Goal: Use online tool/utility: Utilize a website feature to perform a specific function

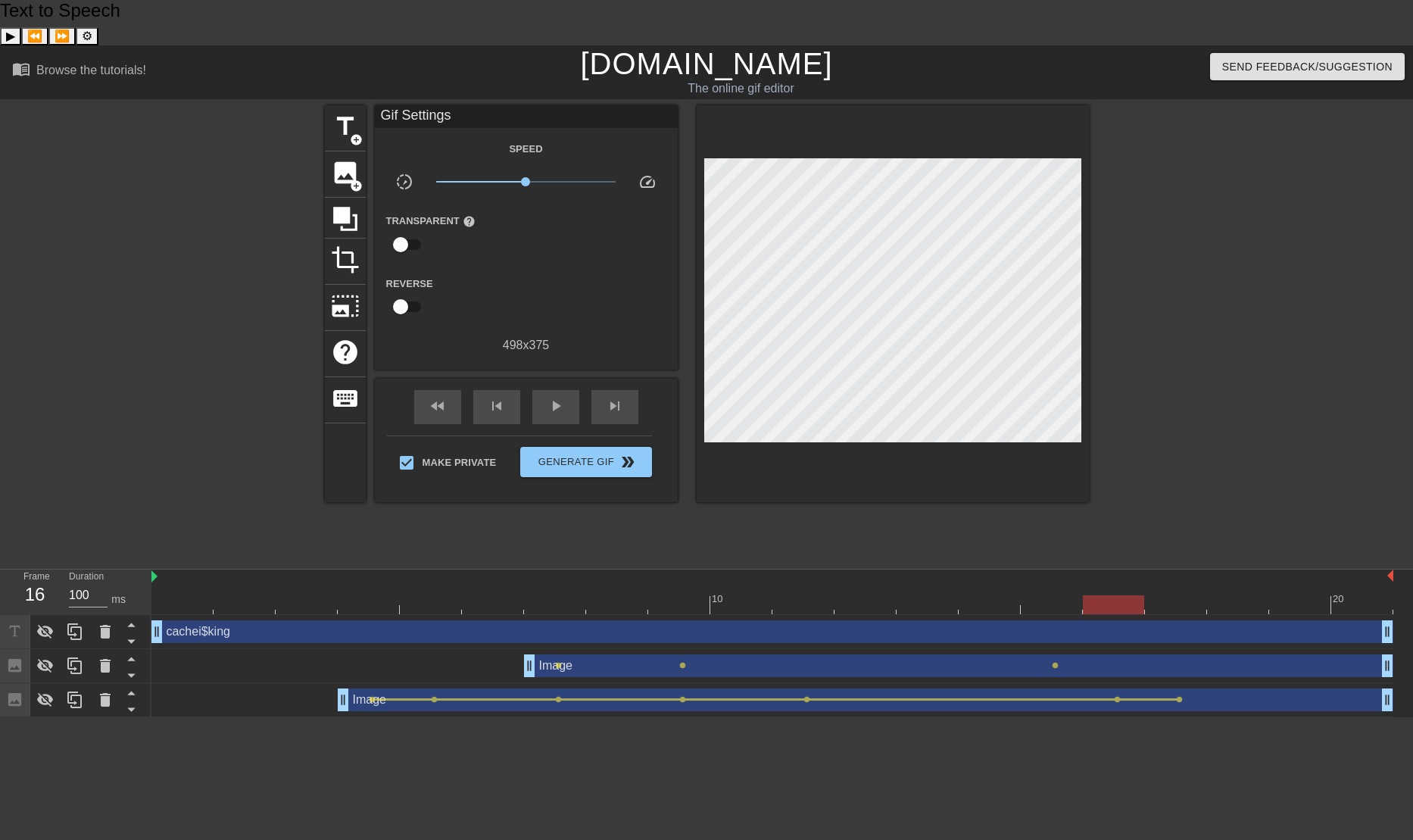
drag, startPoint x: 660, startPoint y: 10, endPoint x: 786, endPoint y: 53, distance: 133.1
click at [660, 47] on link "[DOMAIN_NAME]" at bounding box center [706, 64] width 252 height 34
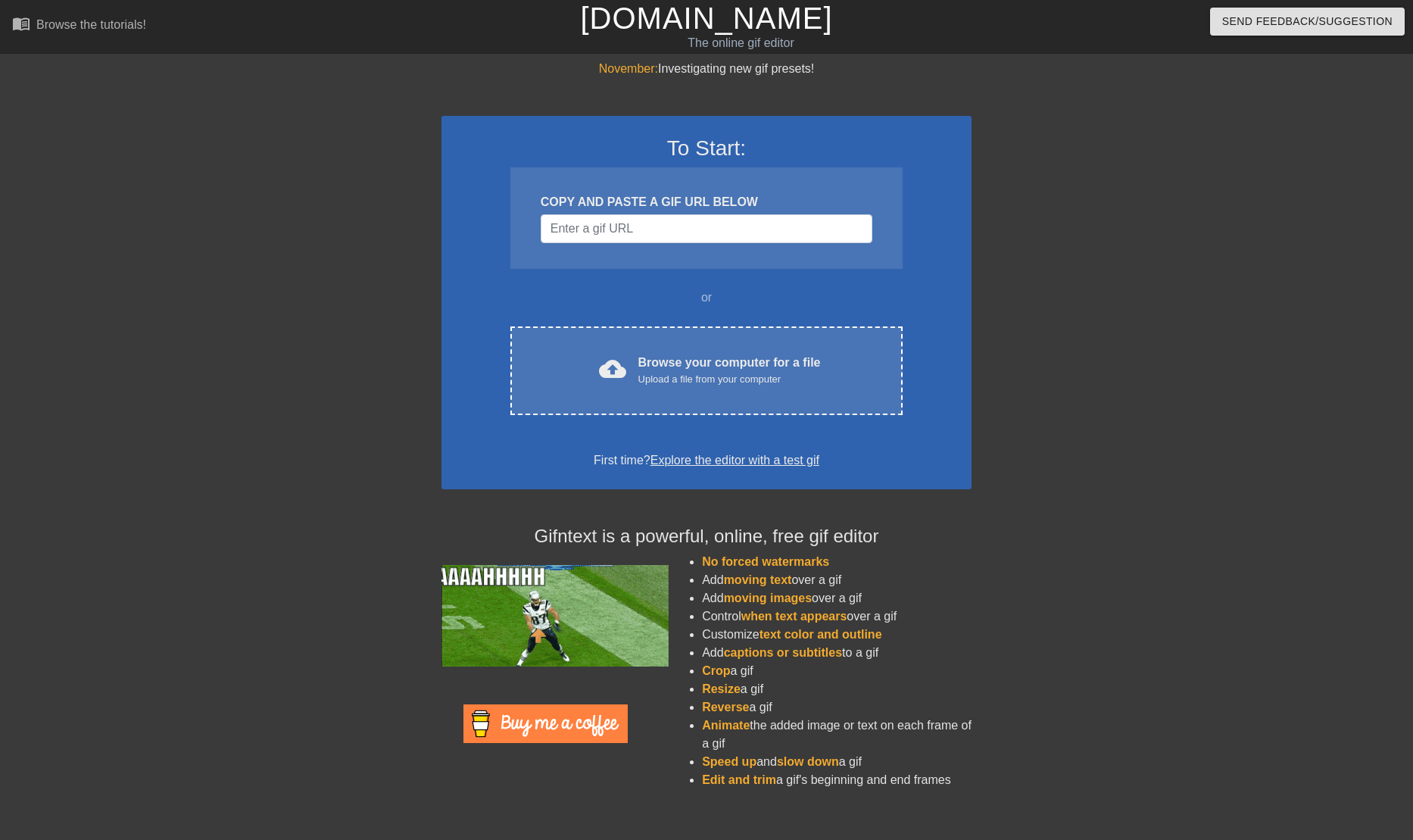
drag, startPoint x: 0, startPoint y: 0, endPoint x: 729, endPoint y: 146, distance: 743.5
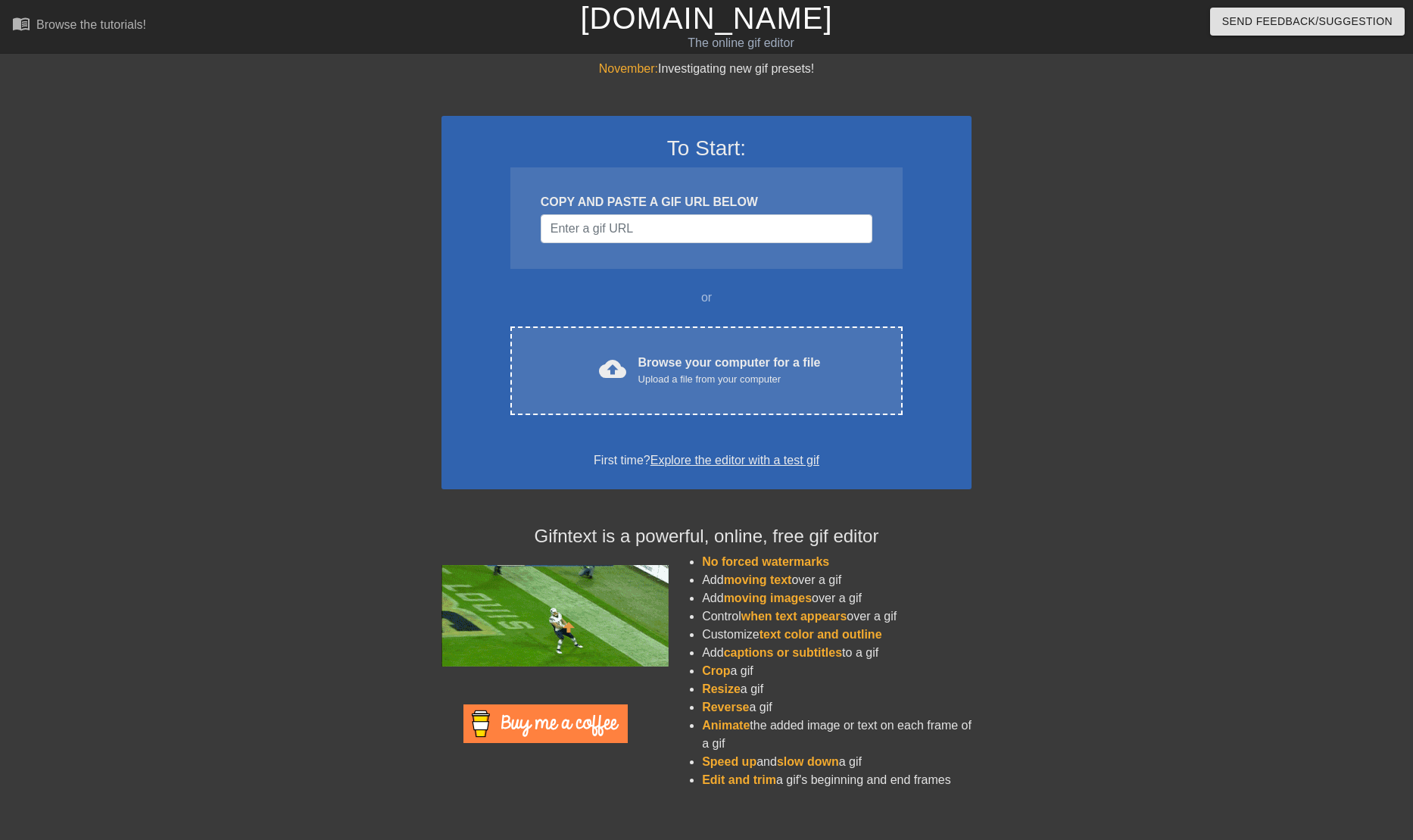
click at [696, 233] on input "Username" at bounding box center [706, 228] width 331 height 29
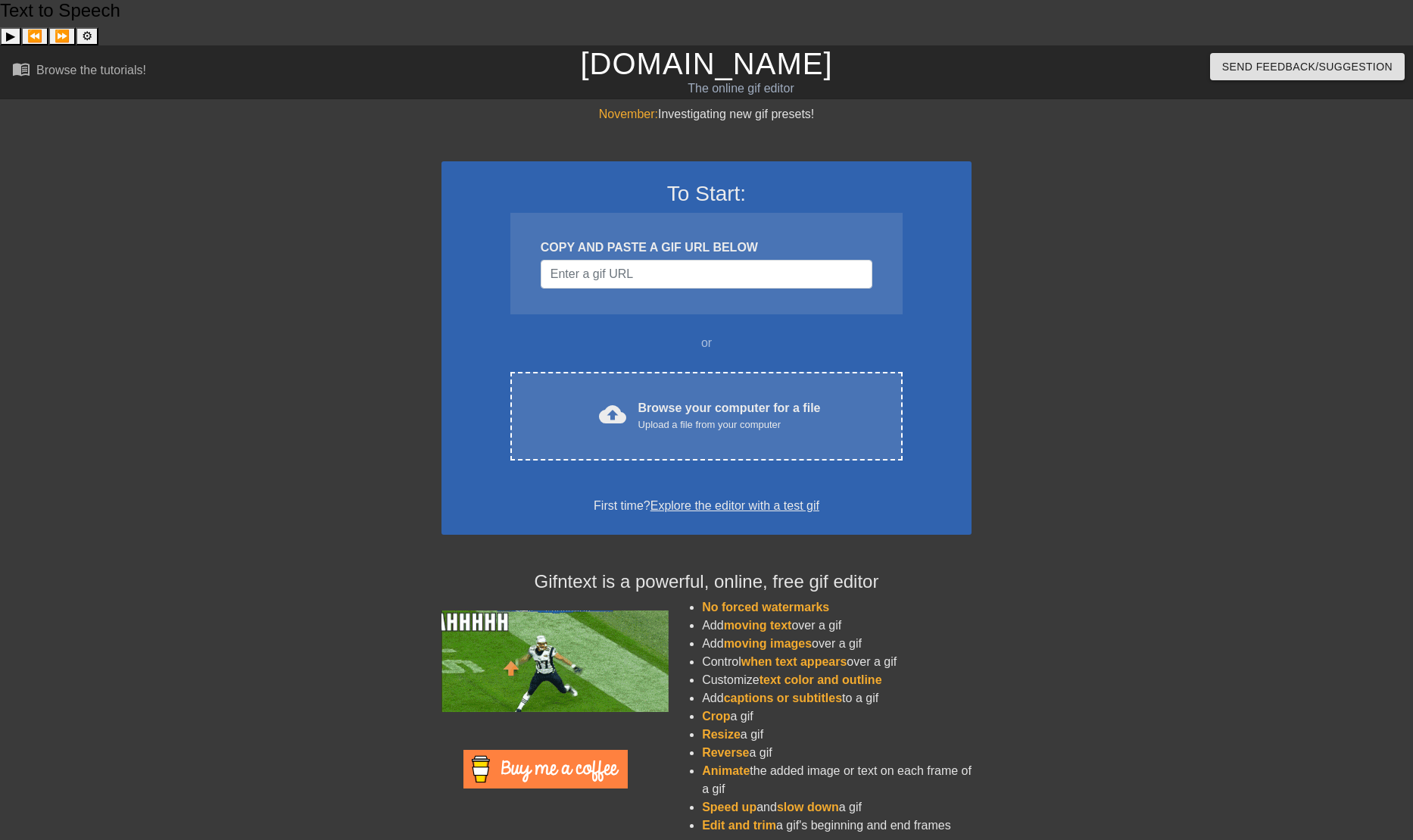
click at [694, 260] on input "Username" at bounding box center [706, 274] width 331 height 29
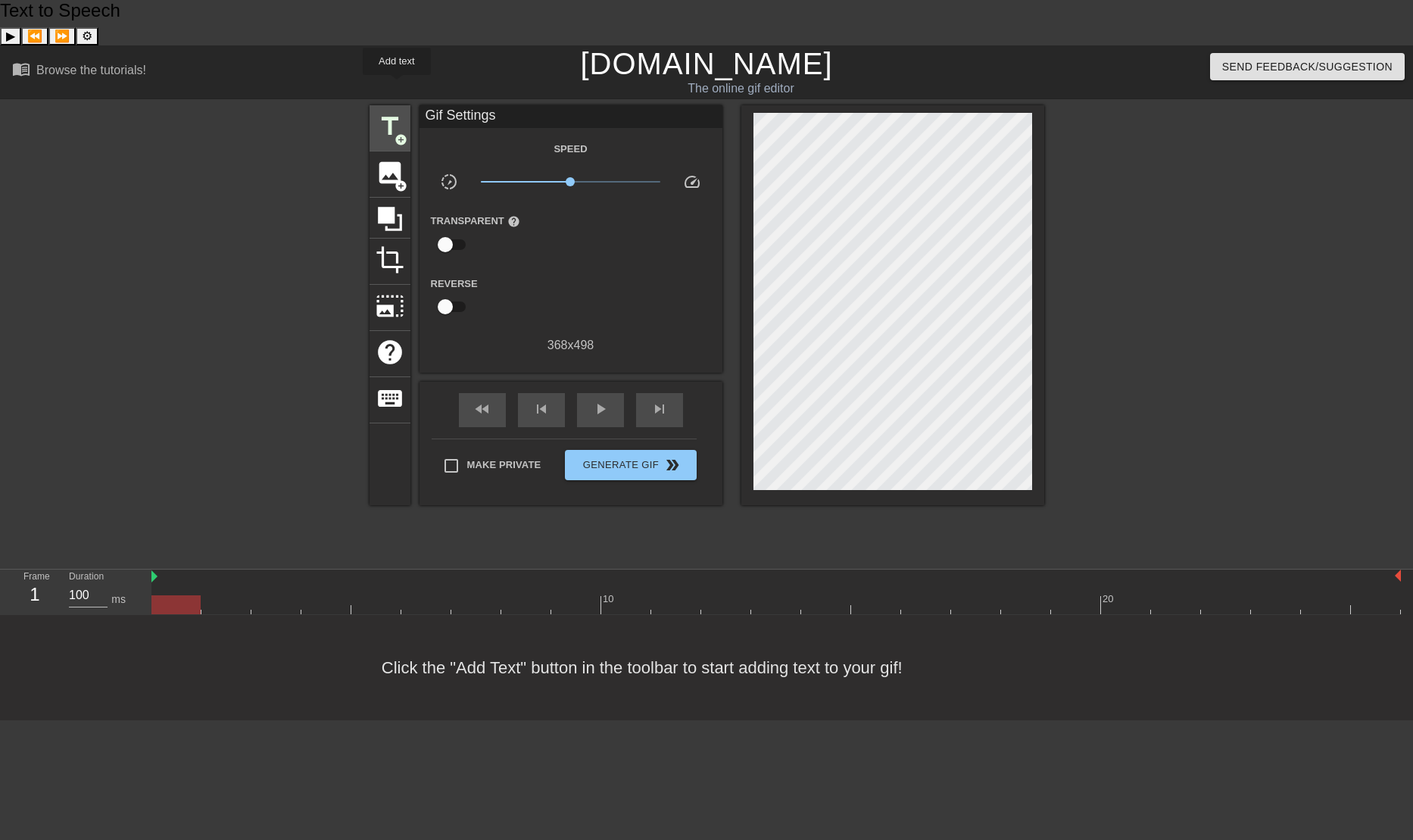
click at [397, 112] on span "title" at bounding box center [390, 126] width 29 height 29
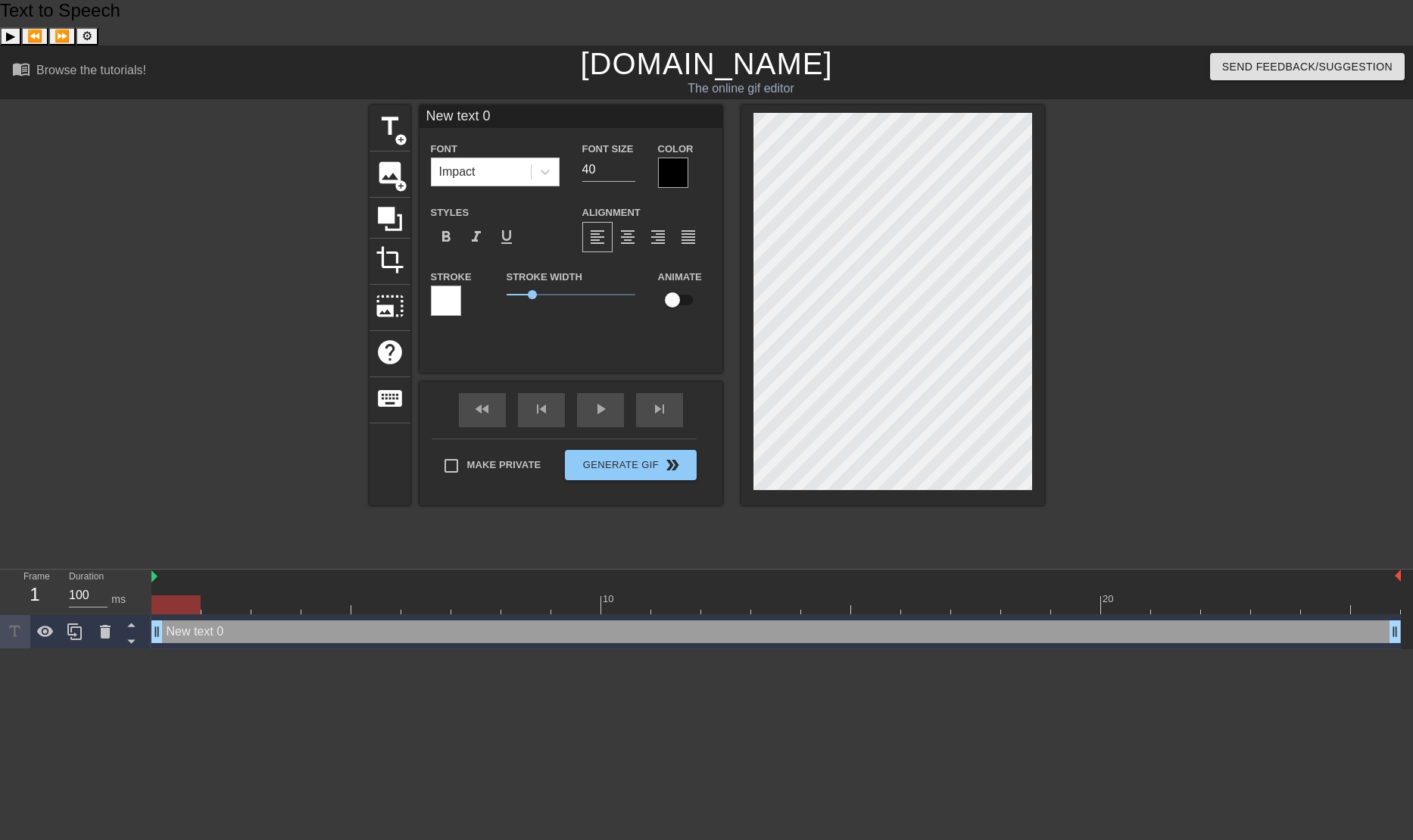
click at [492, 105] on input "New text 0" at bounding box center [570, 117] width 303 height 22
type input "N"
click at [560, 105] on input at bounding box center [570, 117] width 303 height 22
paste input "kiTTYBooSwagg"
type input "kiTTYBooSwagg"
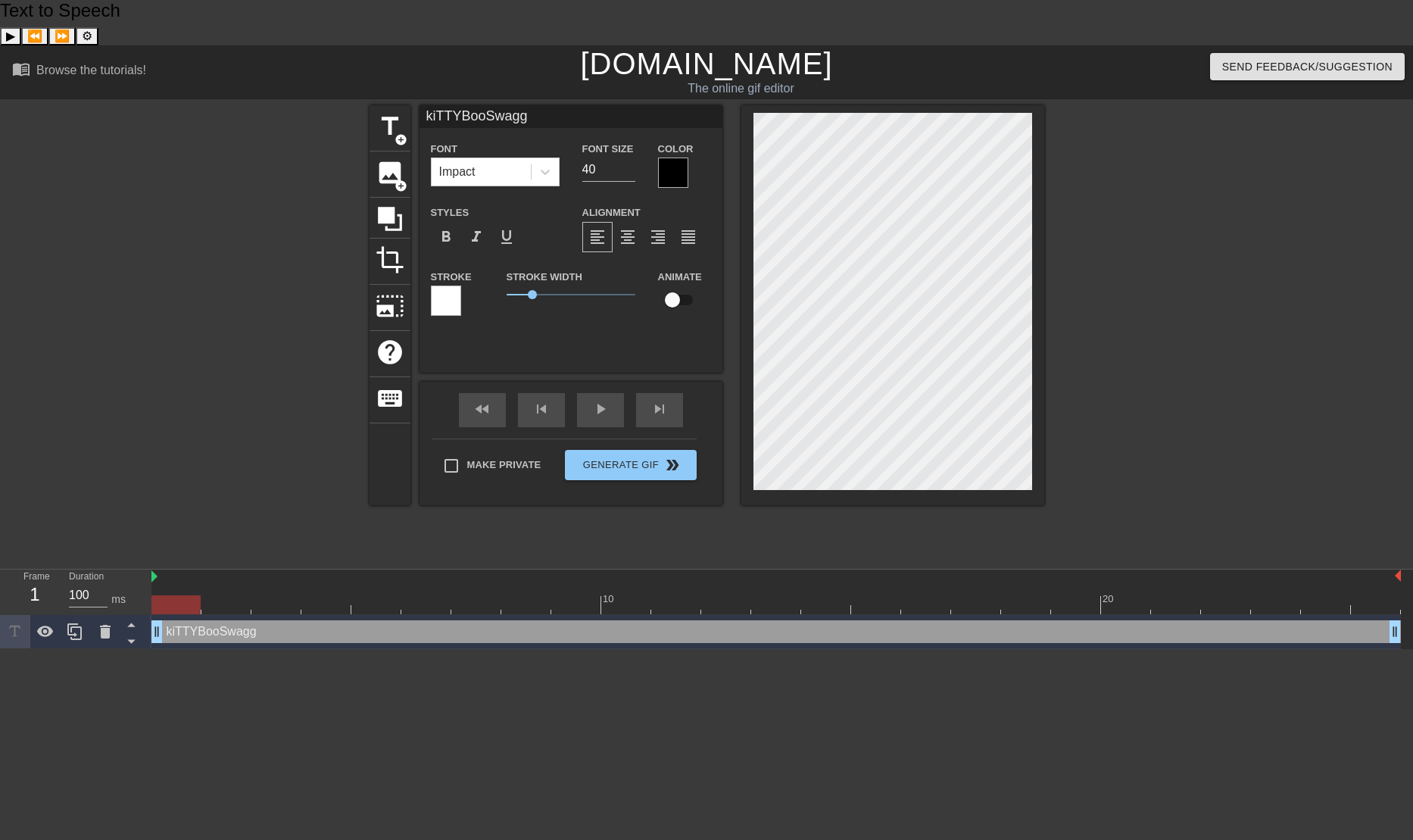
click at [665, 157] on div at bounding box center [673, 172] width 30 height 30
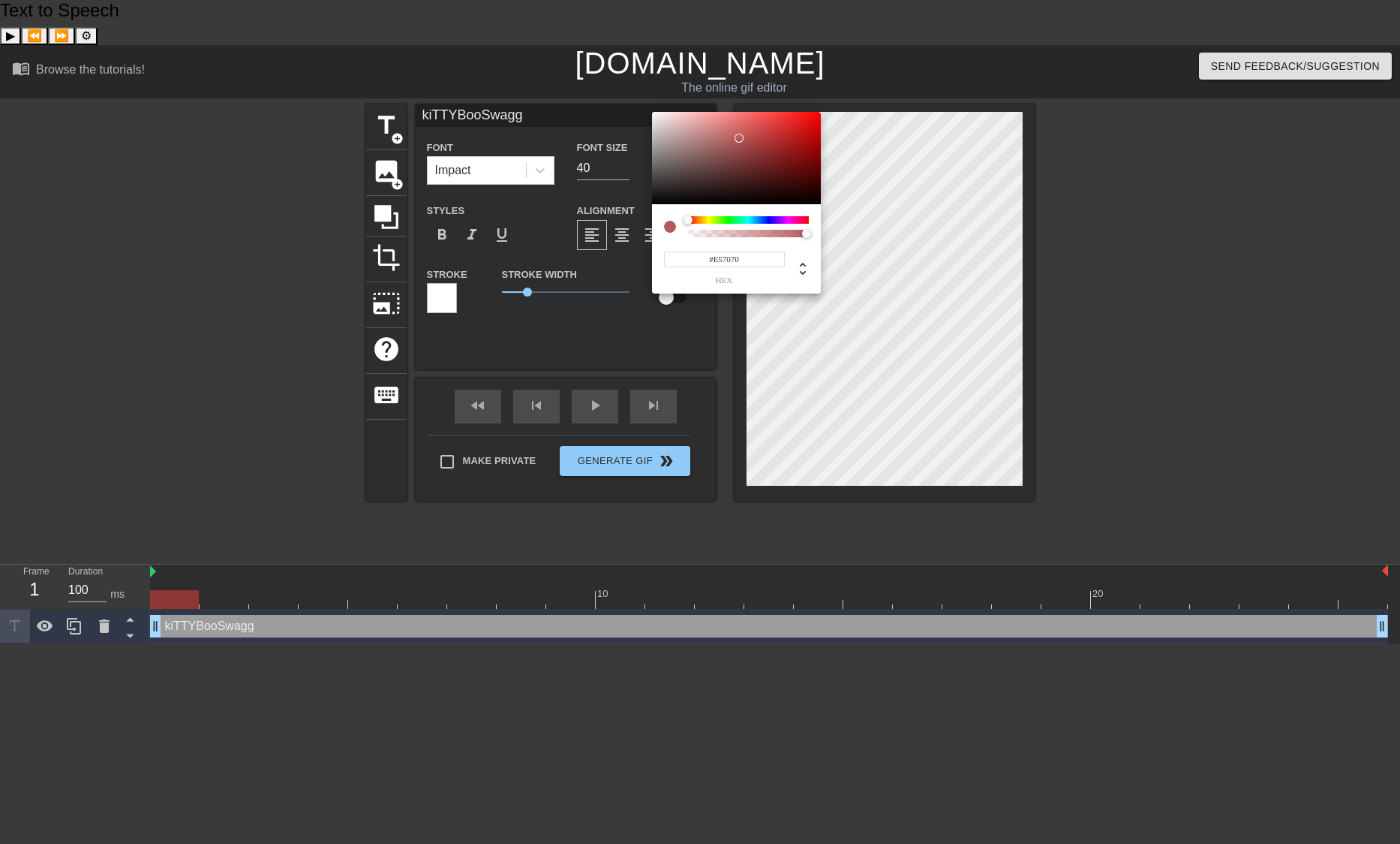
type input "#FC7B7B"
drag, startPoint x: 667, startPoint y: 133, endPoint x: 738, endPoint y: 112, distance: 74.0
click at [738, 112] on div at bounding box center [736, 158] width 169 height 93
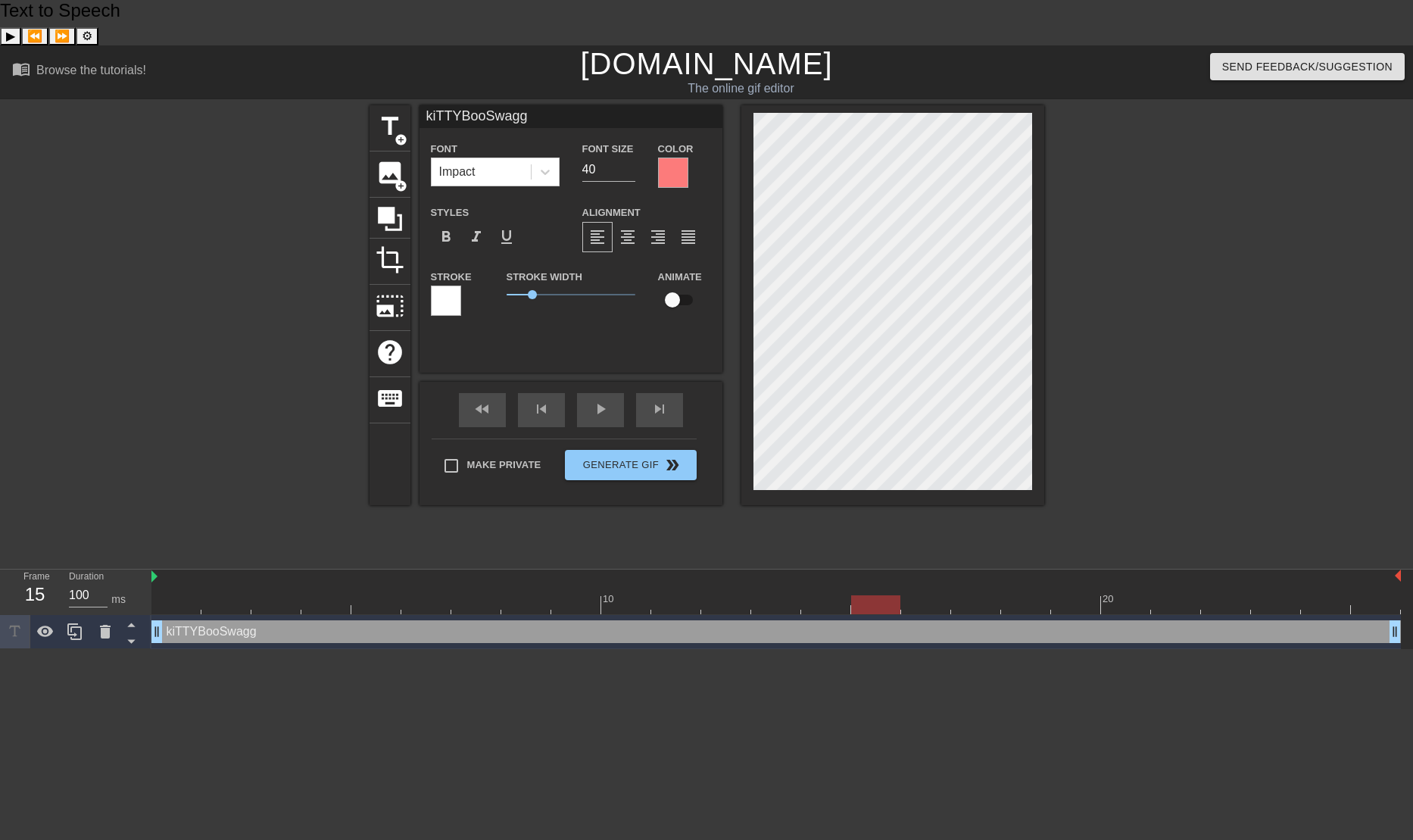
drag, startPoint x: 197, startPoint y: 560, endPoint x: 867, endPoint y: 573, distance: 670.1
click at [867, 573] on div "10 20 kiTTYBooSwagg drag_handle drag_handle" at bounding box center [783, 609] width 1262 height 80
click at [391, 112] on span "title" at bounding box center [390, 126] width 29 height 29
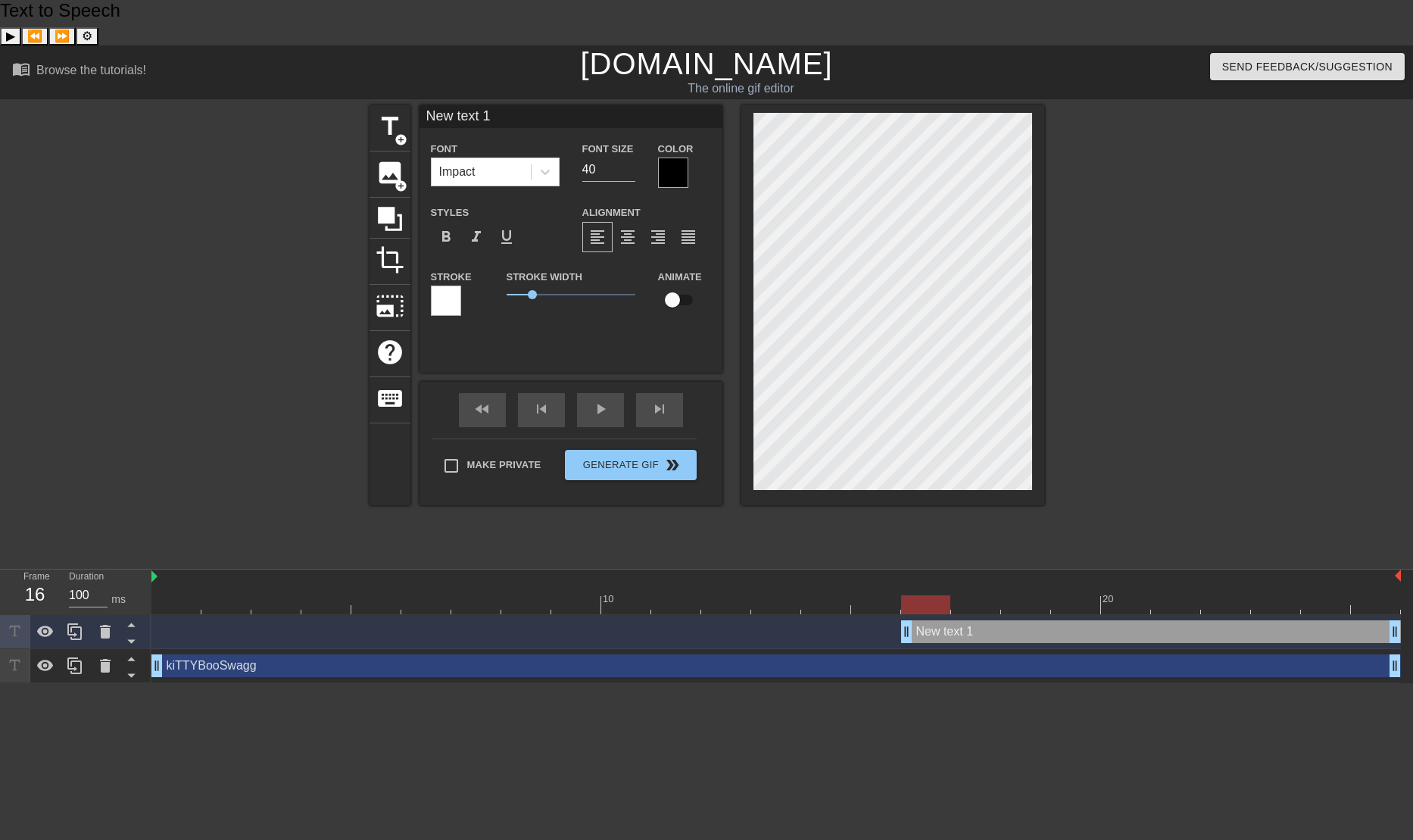
drag, startPoint x: 852, startPoint y: 587, endPoint x: 927, endPoint y: 584, distance: 75.1
click at [506, 105] on input "New text 1" at bounding box center [570, 117] width 303 height 22
drag, startPoint x: 506, startPoint y: 69, endPoint x: 353, endPoint y: 85, distance: 153.8
click at [353, 105] on div "title add_circle image add_circle crop photo_size_select_large help keyboard Ne…" at bounding box center [706, 332] width 1413 height 454
type input "Other people's ELO"
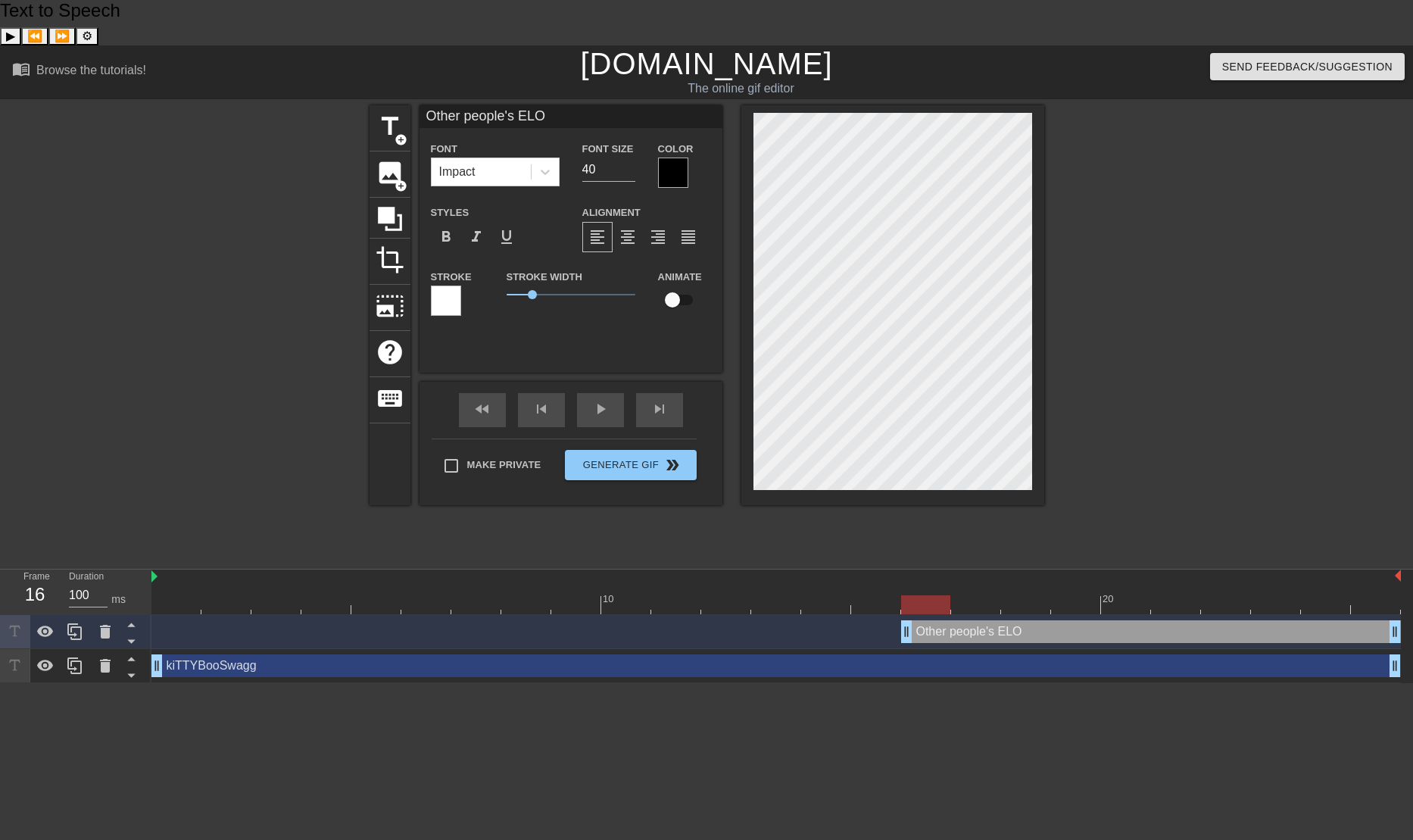
click at [666, 157] on div at bounding box center [673, 172] width 30 height 30
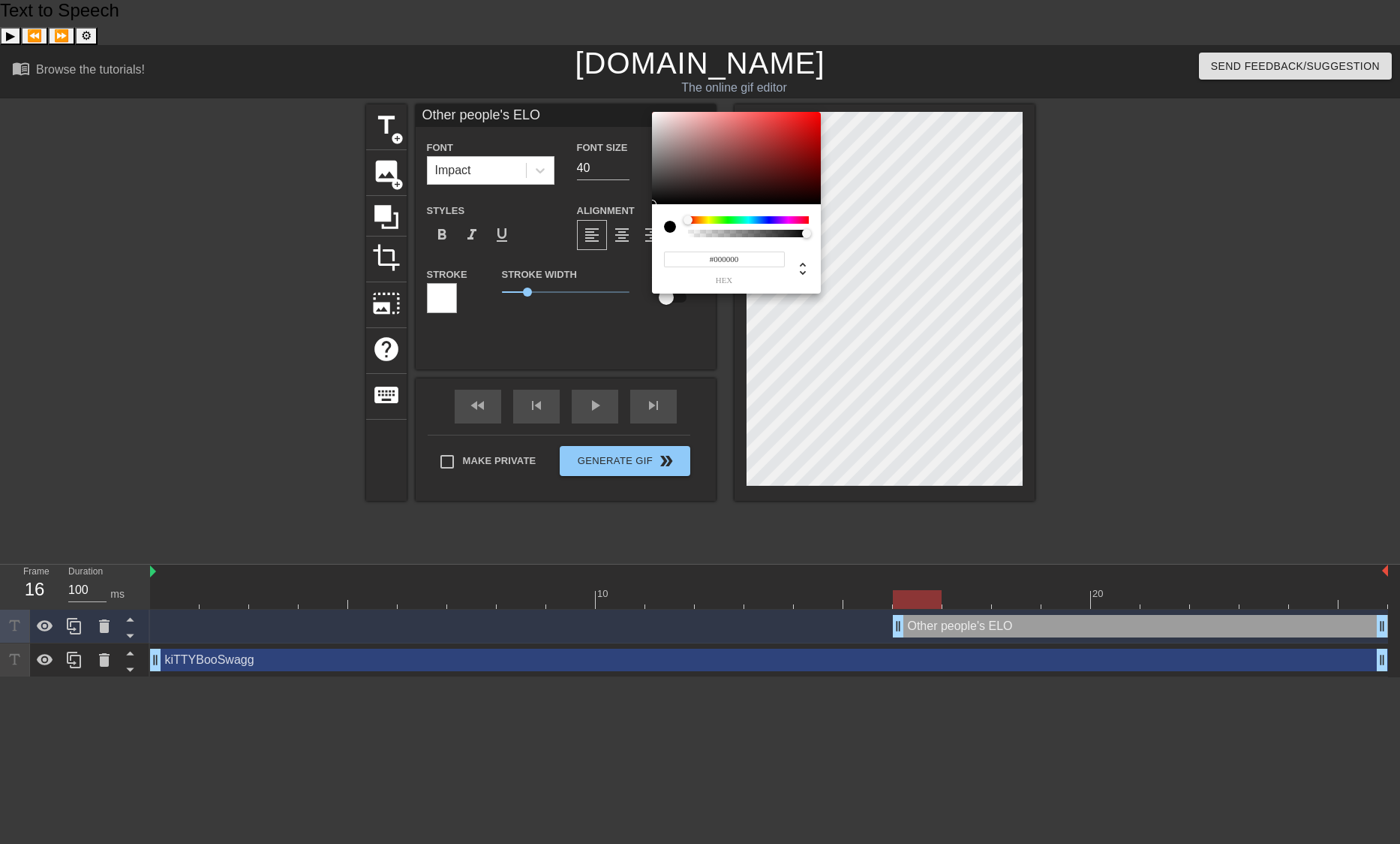
click at [723, 221] on div at bounding box center [749, 219] width 121 height 7
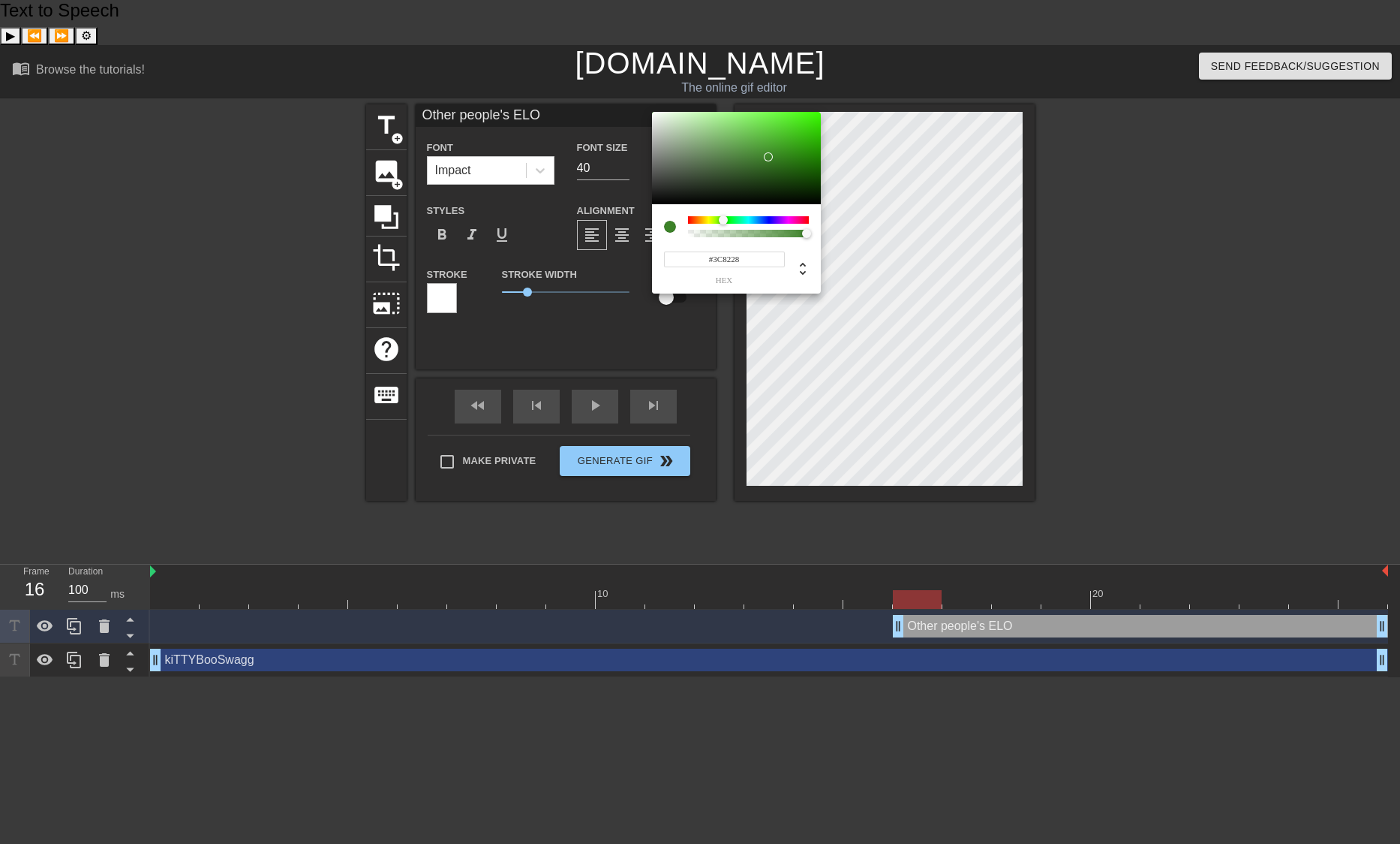
type input "#3D8428"
drag, startPoint x: 769, startPoint y: 139, endPoint x: 769, endPoint y: 156, distance: 17.0
click at [769, 156] on div at bounding box center [736, 158] width 169 height 93
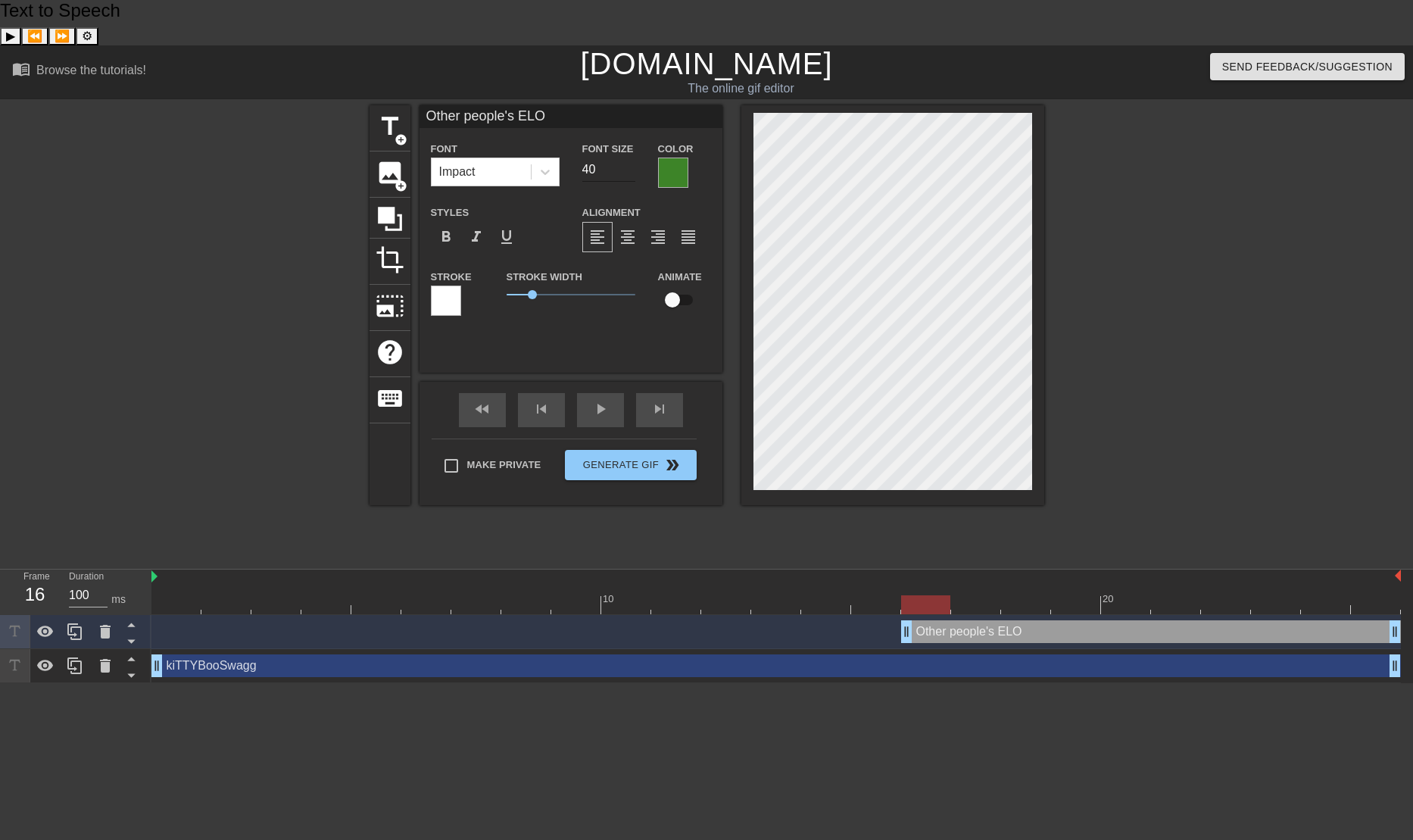
click at [590, 157] on input "40" at bounding box center [609, 169] width 53 height 24
drag, startPoint x: 605, startPoint y: 121, endPoint x: 564, endPoint y: 125, distance: 41.2
click at [564, 139] on div "Font Impact Font Size 40 Color" at bounding box center [570, 164] width 303 height 50
type input "30"
click at [606, 157] on input "30" at bounding box center [609, 169] width 53 height 24
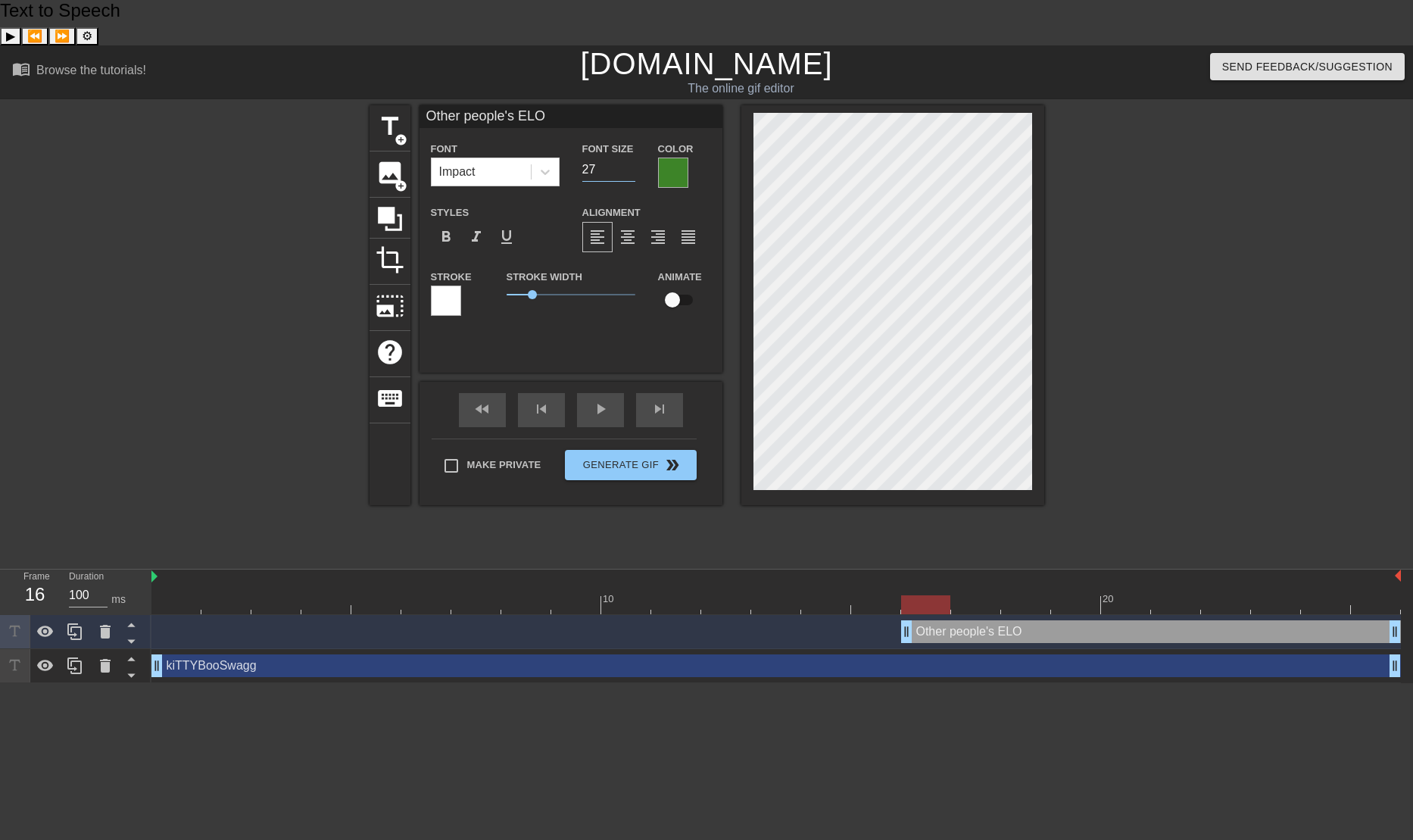
click at [633, 157] on input "27" at bounding box center [609, 169] width 53 height 24
type input "26"
click at [633, 157] on input "26" at bounding box center [609, 169] width 53 height 24
click at [608, 400] on span "play_arrow" at bounding box center [601, 409] width 18 height 18
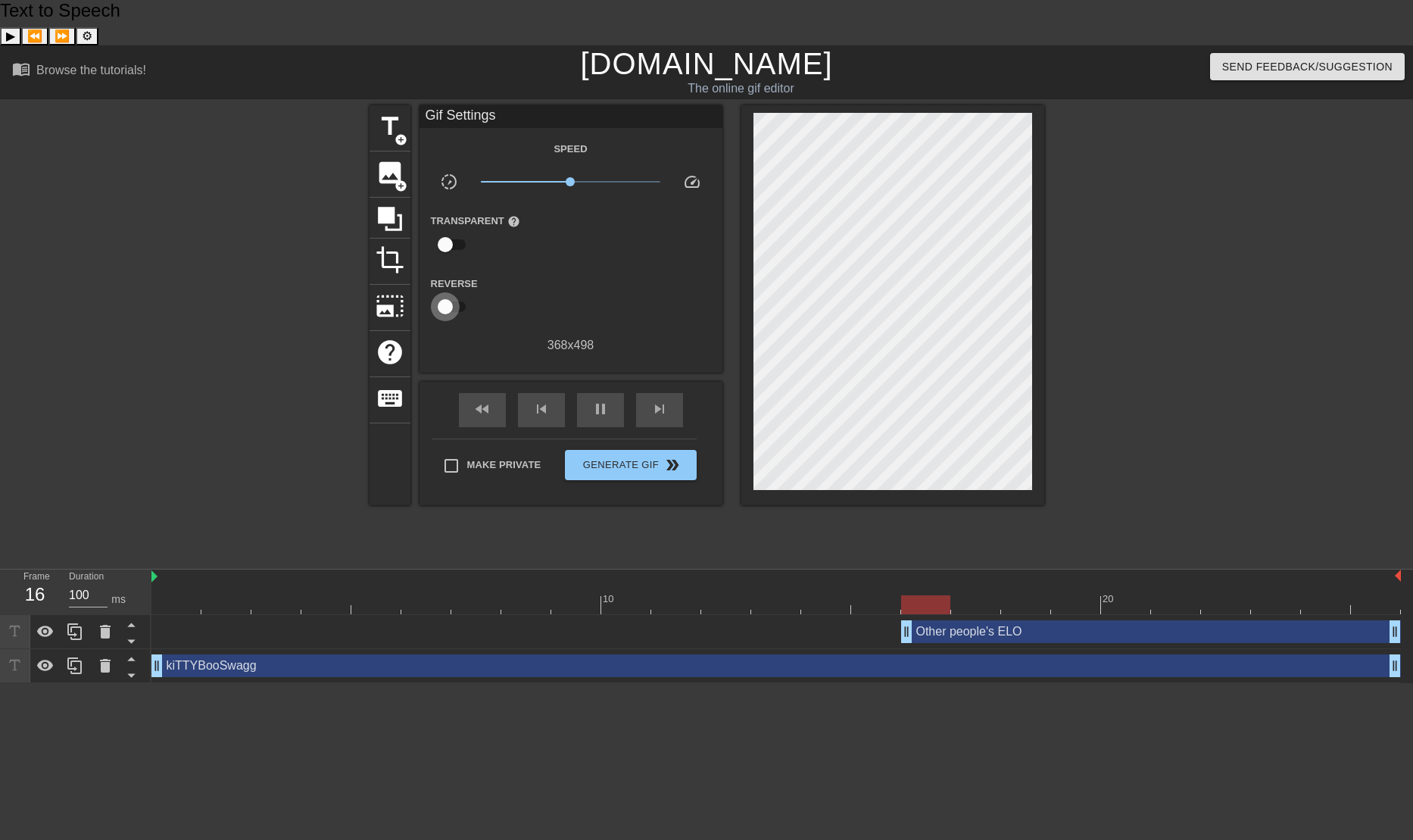
click at [461, 292] on input "checkbox" at bounding box center [446, 307] width 86 height 29
click at [443, 292] on input "checkbox" at bounding box center [460, 307] width 86 height 29
checkbox input "false"
click at [458, 450] on input "Make Private" at bounding box center [451, 466] width 32 height 32
checkbox input "true"
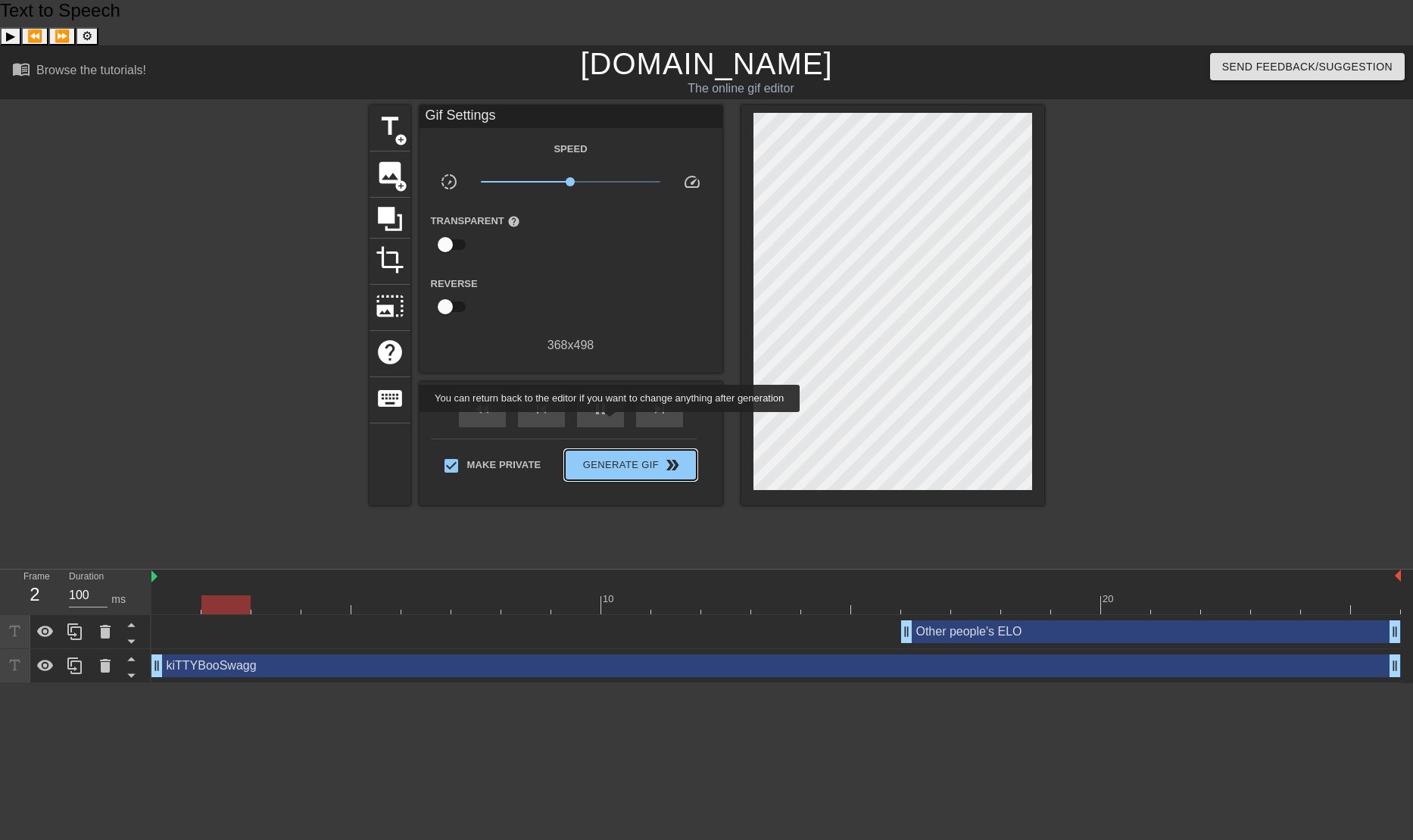
click at [617, 456] on span "Generate Gif double_arrow" at bounding box center [630, 465] width 119 height 18
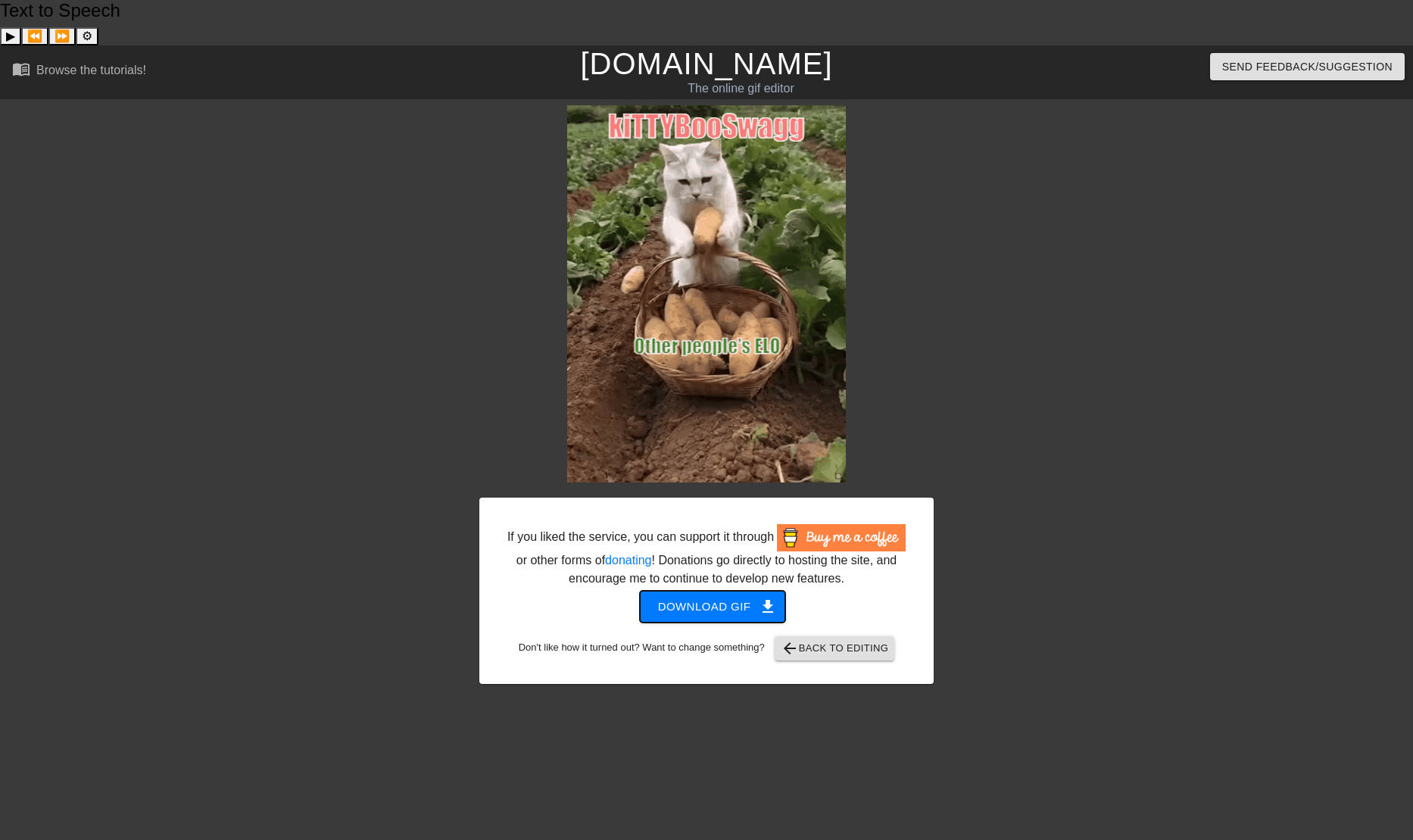
click at [693, 596] on span "Download gif get_app" at bounding box center [712, 606] width 109 height 20
click at [1167, 378] on div at bounding box center [1066, 332] width 227 height 454
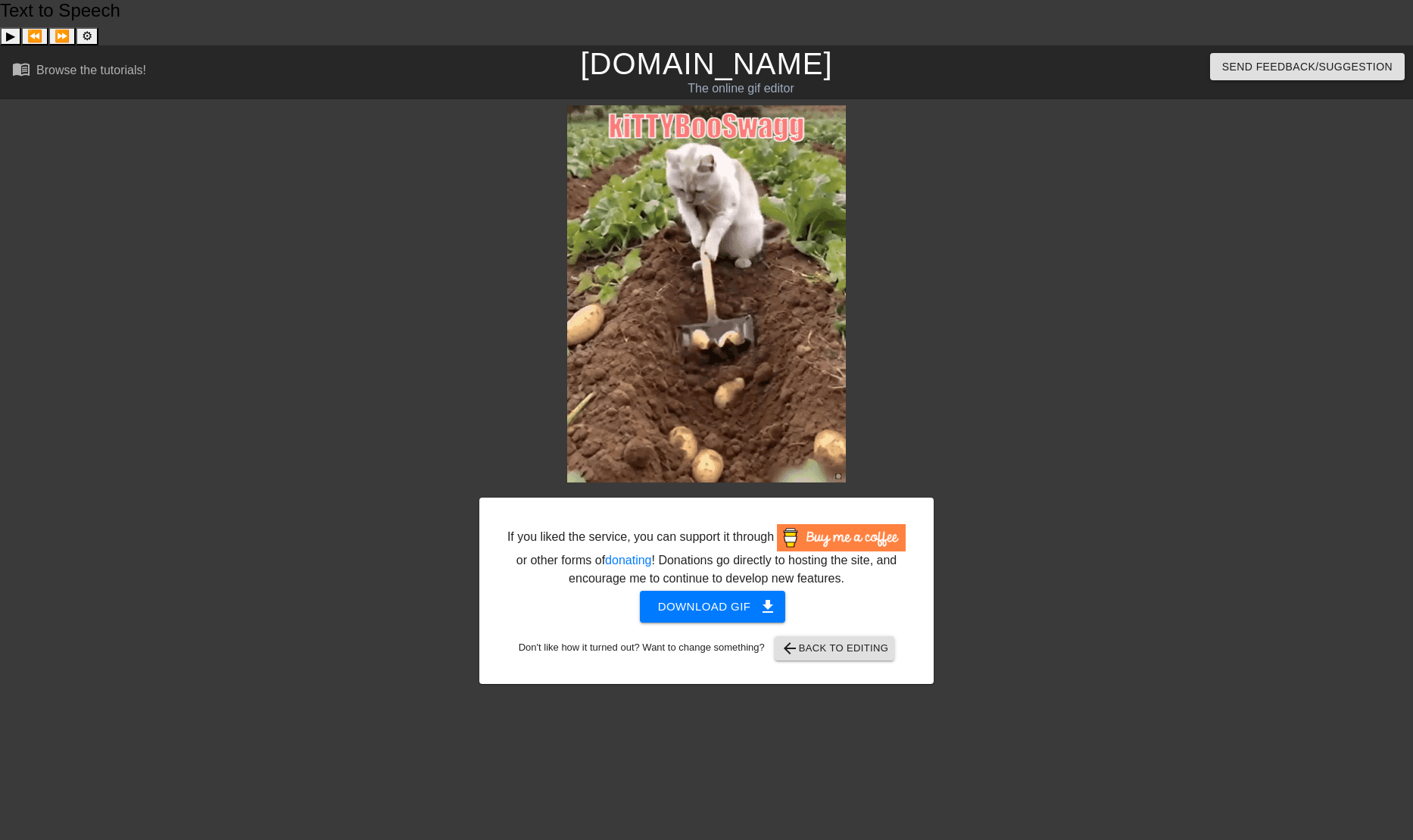
click at [753, 47] on link "[DOMAIN_NAME]" at bounding box center [706, 64] width 252 height 34
